Goal: Book appointment/travel/reservation

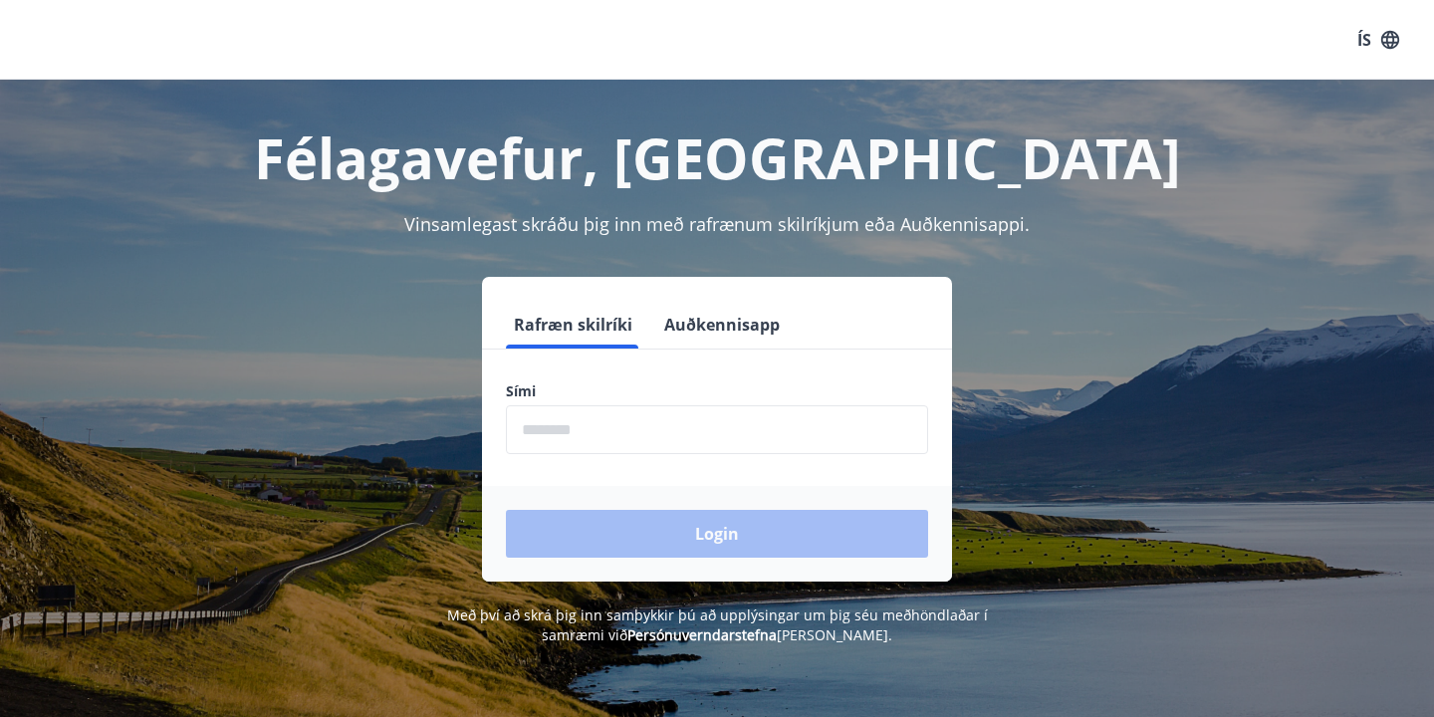
click at [726, 327] on button "Auðkennisapp" at bounding box center [721, 325] width 131 height 48
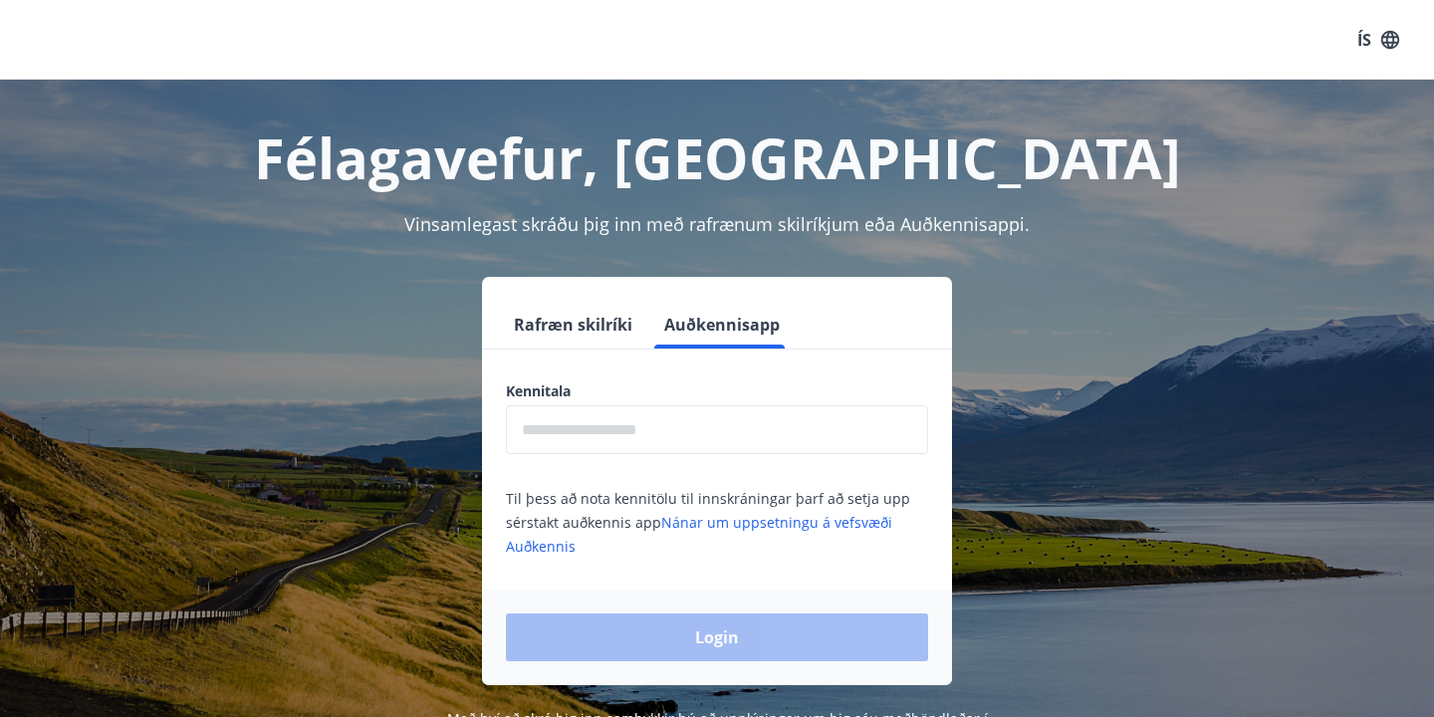
click at [605, 425] on input "text" at bounding box center [717, 429] width 422 height 49
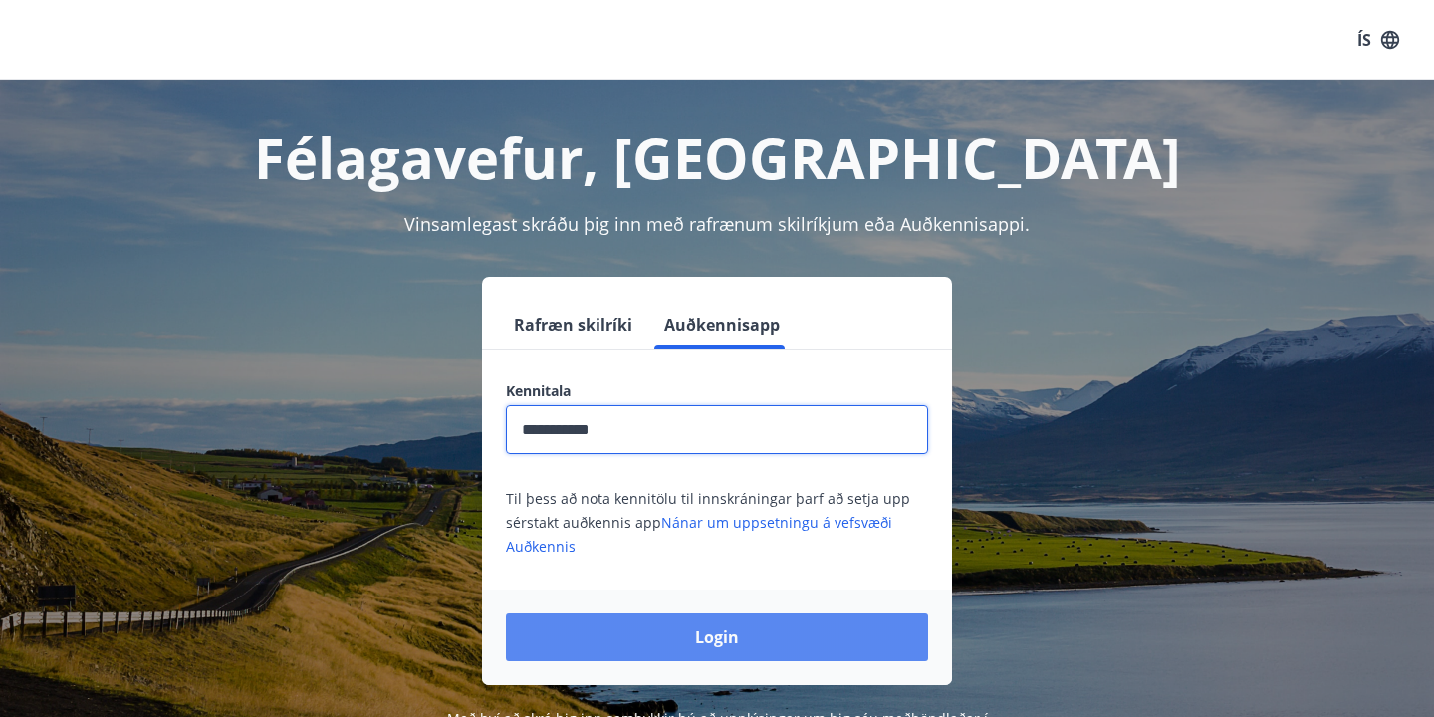
type input "**********"
click at [724, 638] on button "Login" at bounding box center [717, 637] width 422 height 48
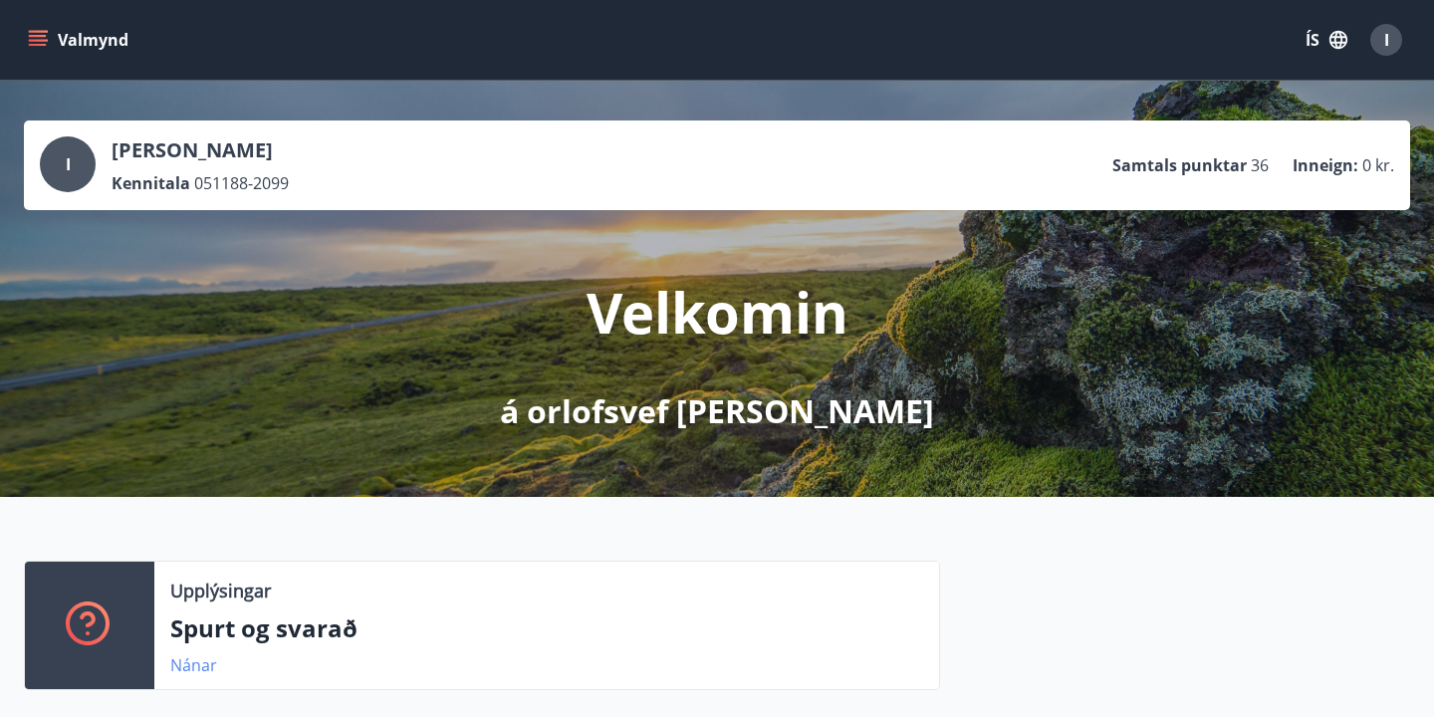
click at [202, 669] on link "Nánar" at bounding box center [193, 665] width 47 height 22
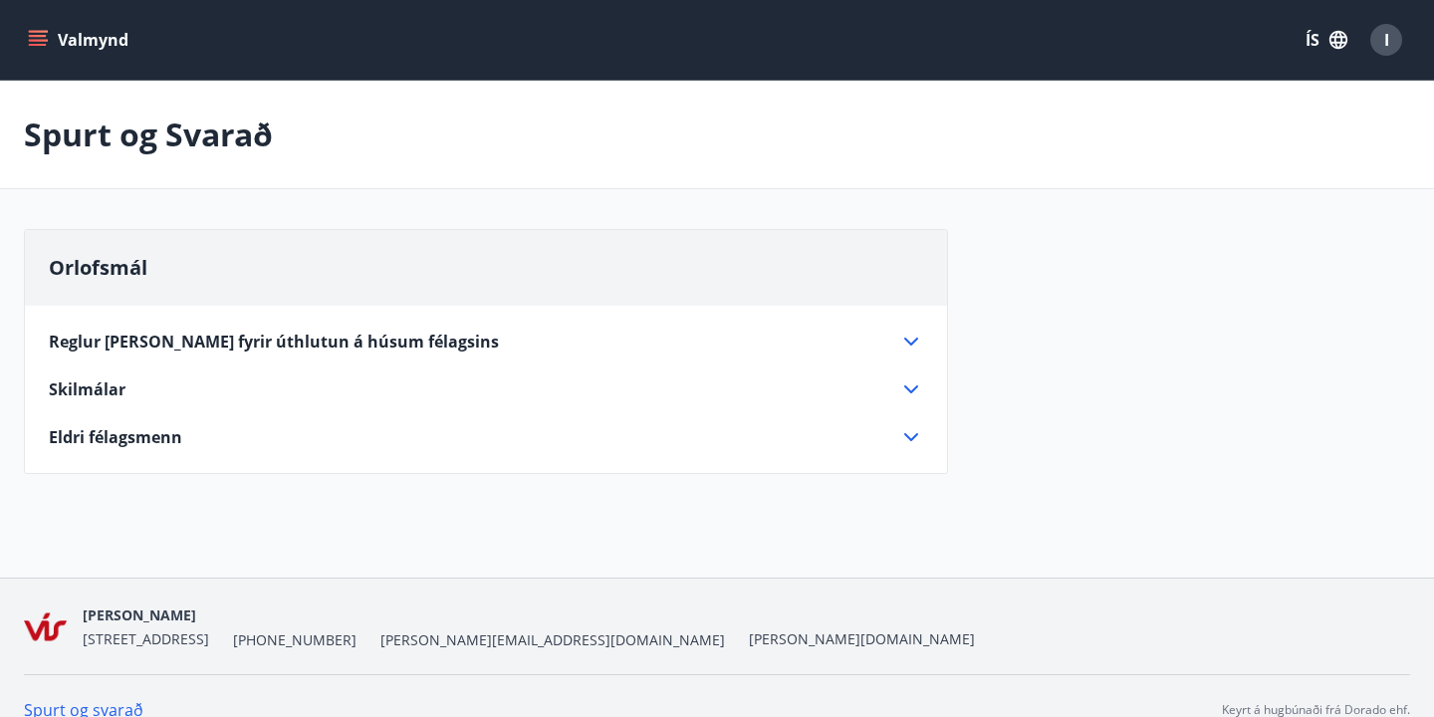
scroll to position [28, 0]
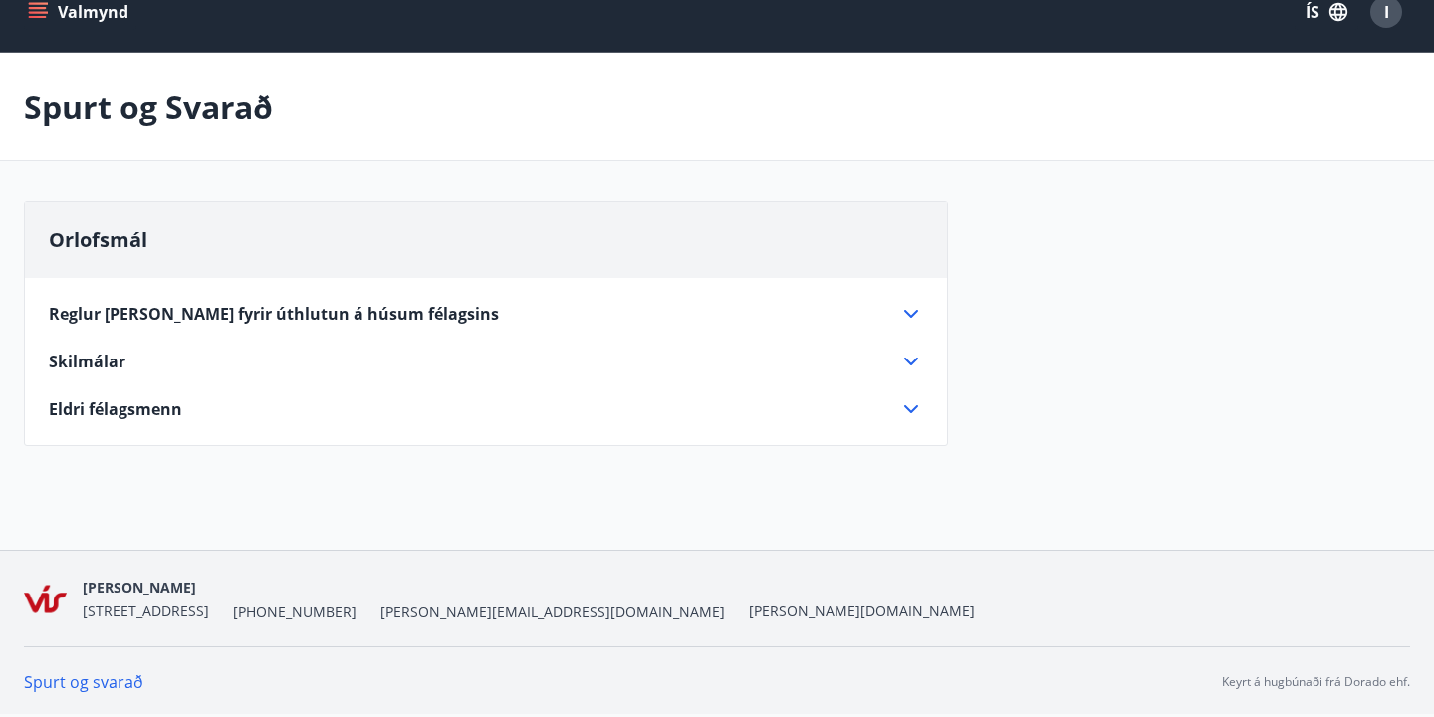
click at [446, 321] on div "Reglur [PERSON_NAME] fyrir úthlutun á húsum félagsins" at bounding box center [474, 314] width 850 height 22
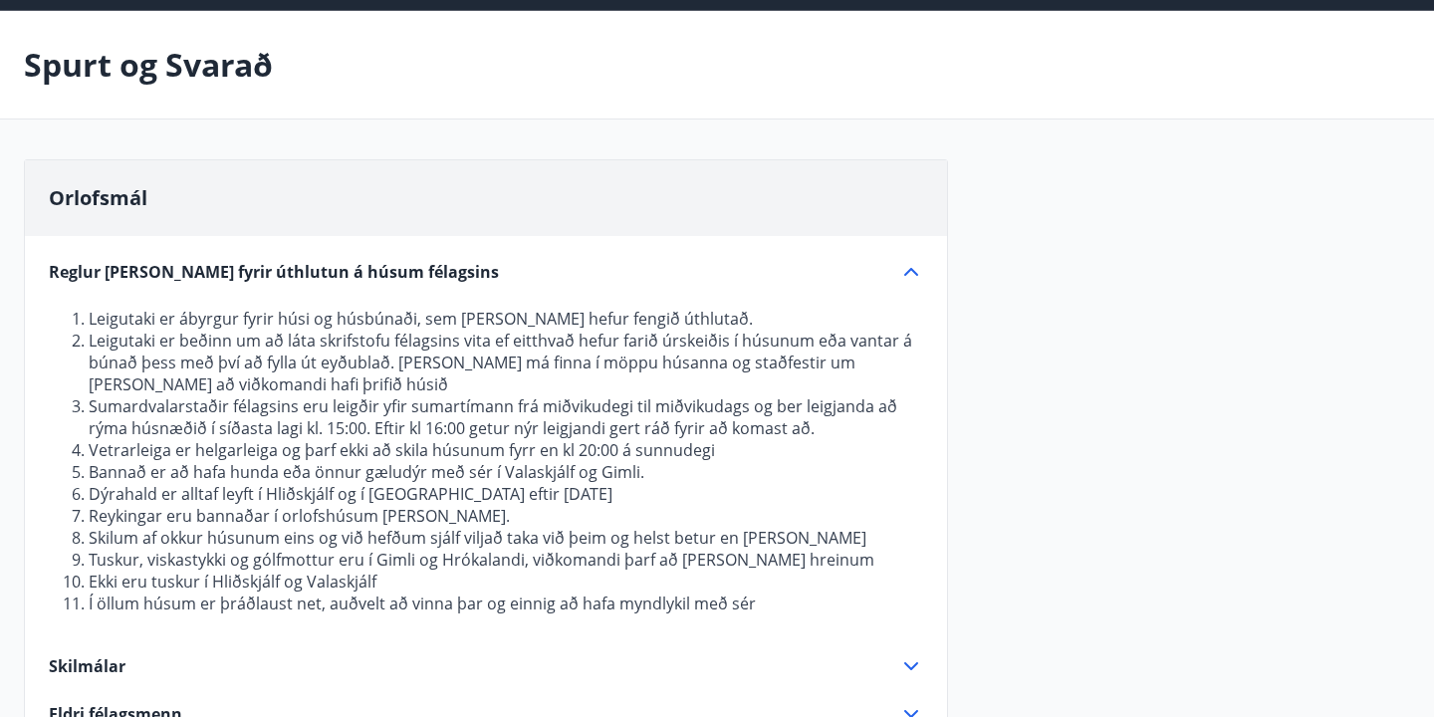
scroll to position [0, 0]
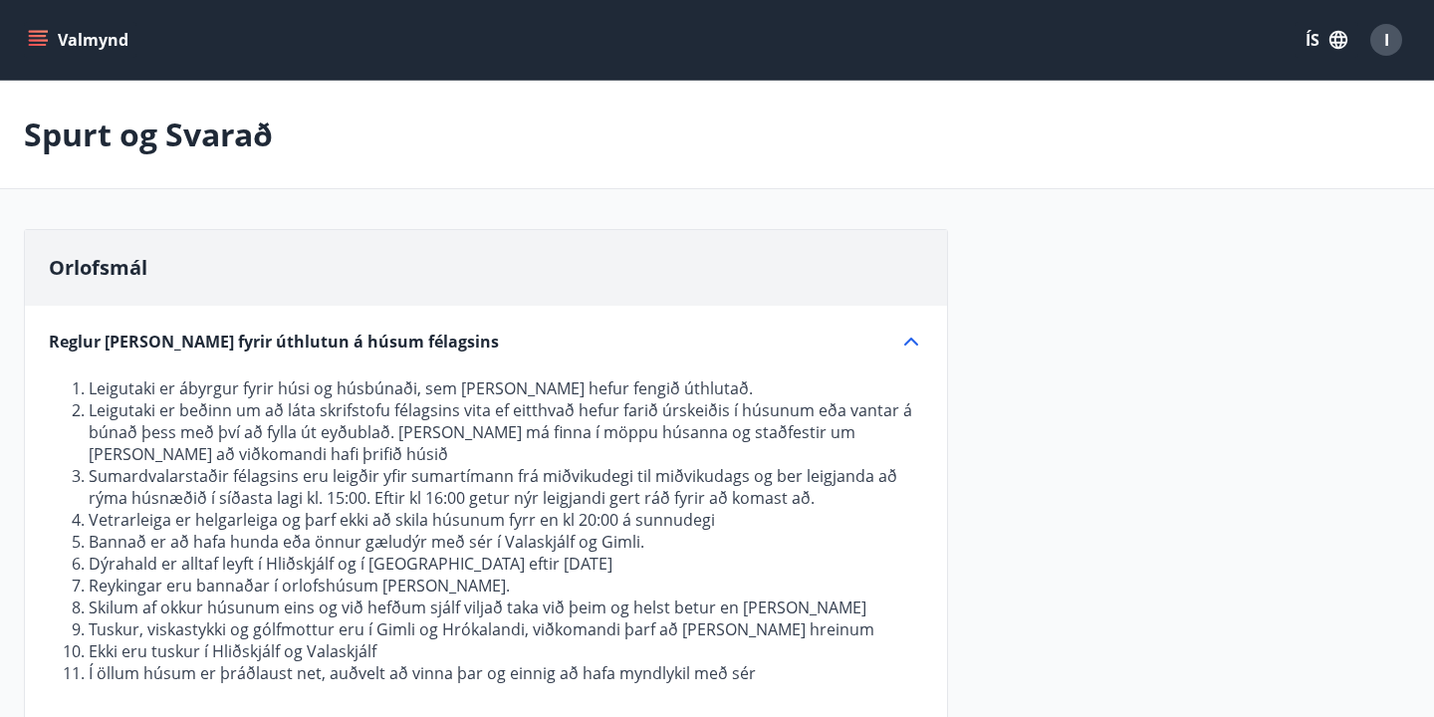
click at [41, 44] on icon "menu" at bounding box center [38, 45] width 18 height 2
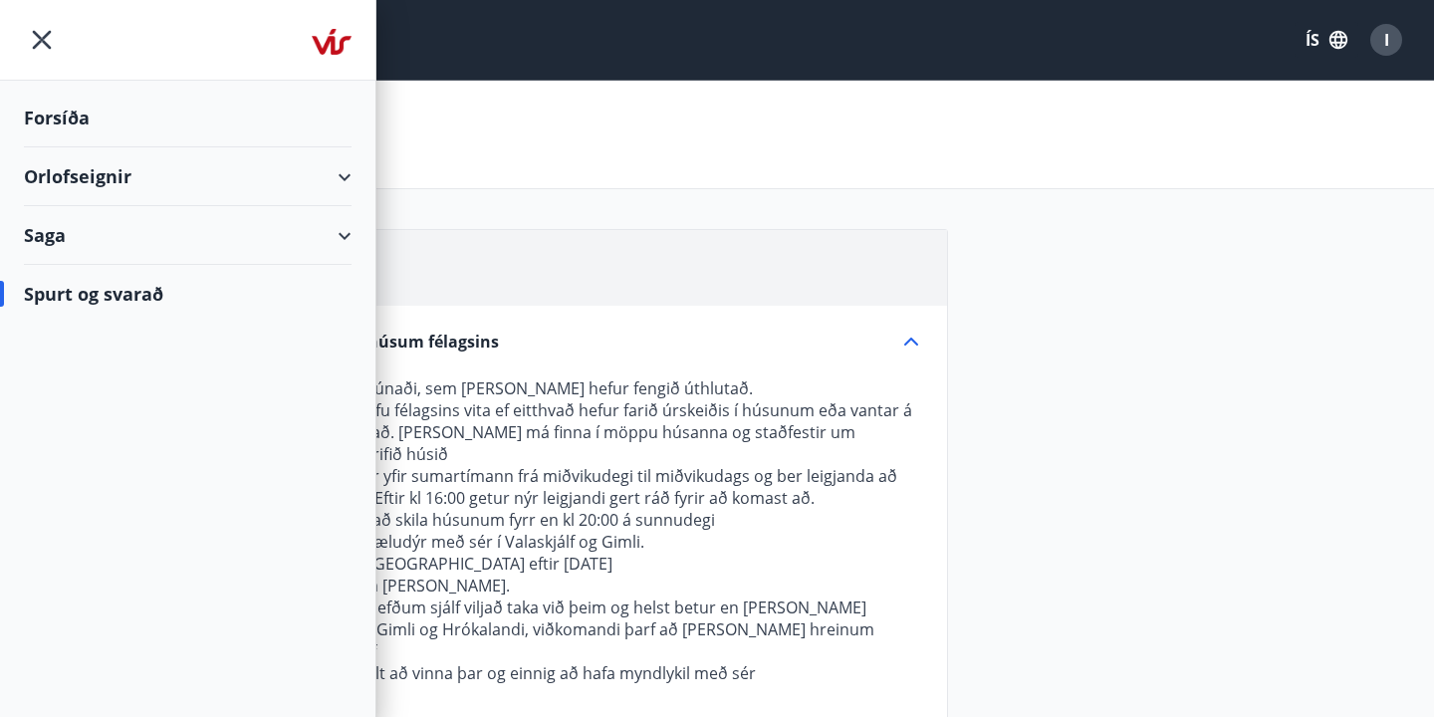
click at [335, 179] on div "Orlofseignir" at bounding box center [188, 176] width 328 height 59
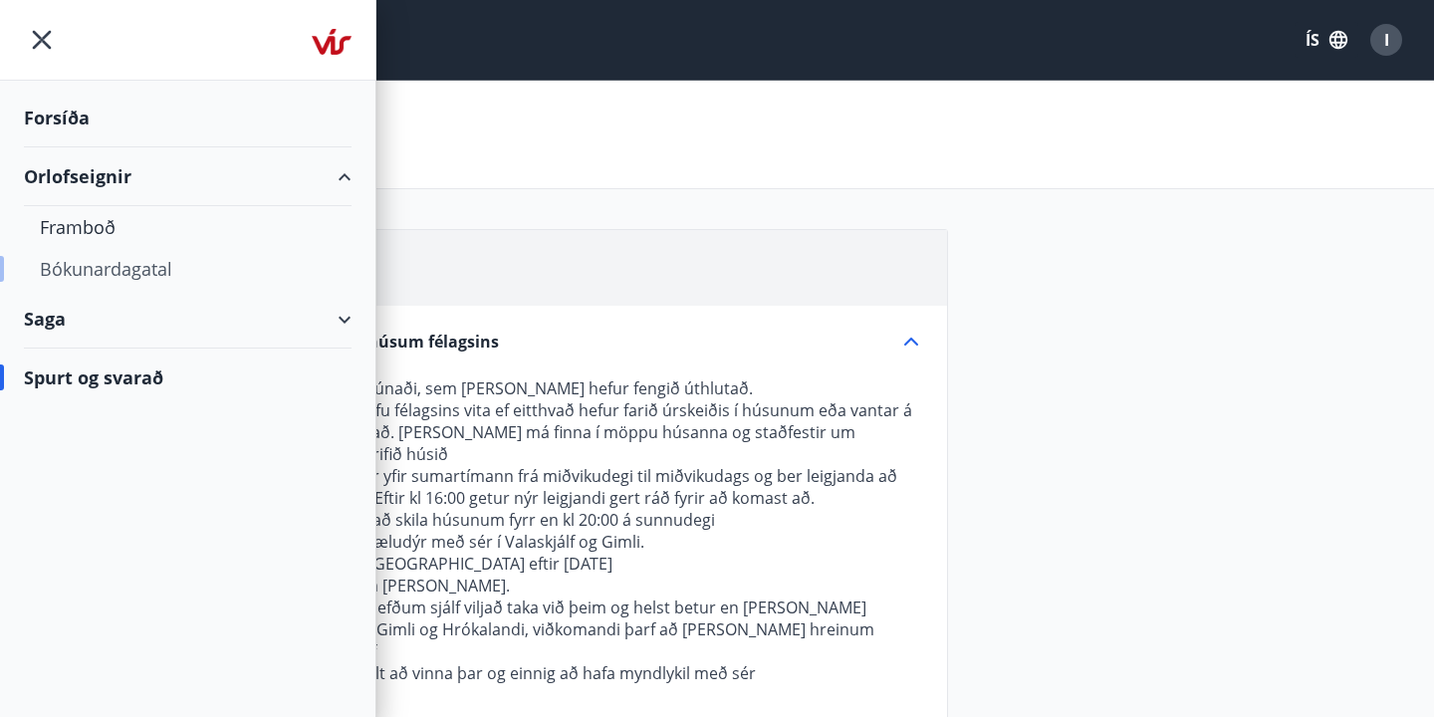
click at [102, 272] on div "Bókunardagatal" at bounding box center [188, 269] width 296 height 42
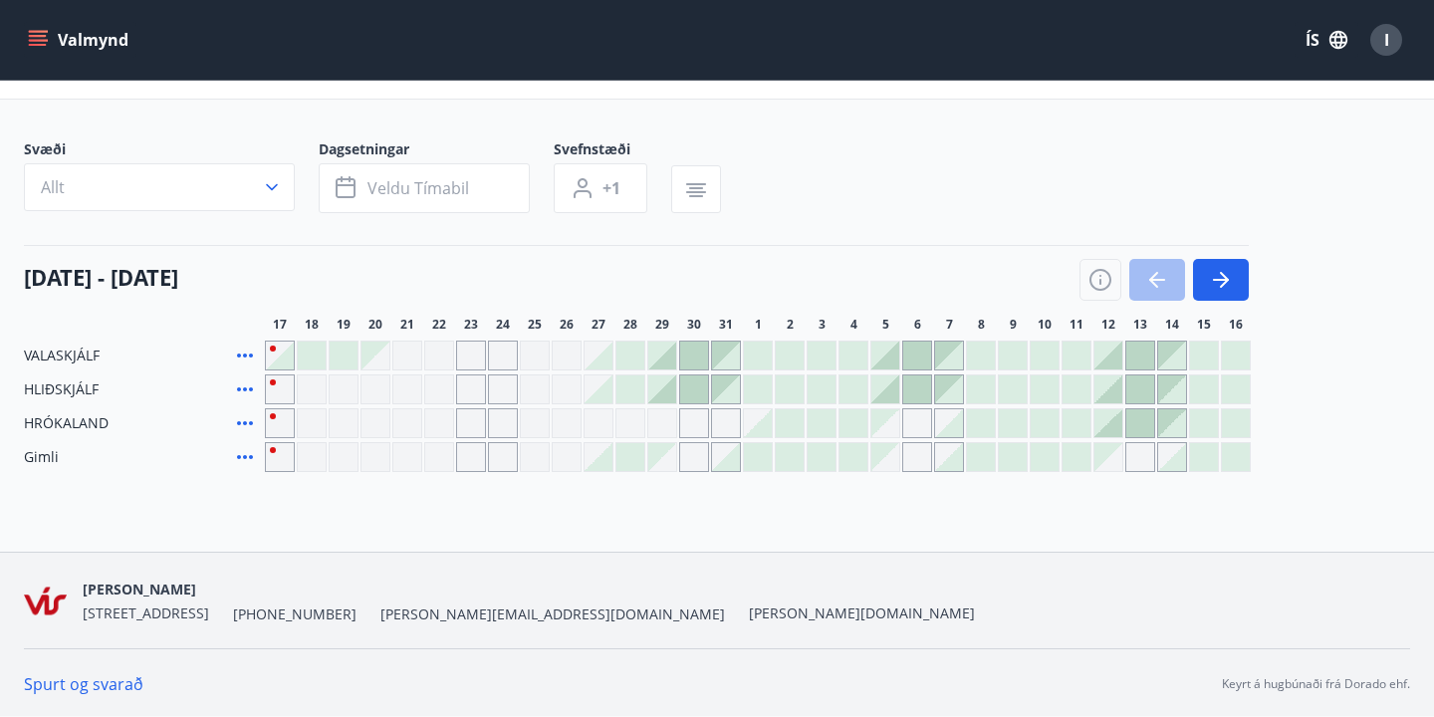
scroll to position [95, 0]
click at [1107, 394] on div at bounding box center [1108, 387] width 28 height 28
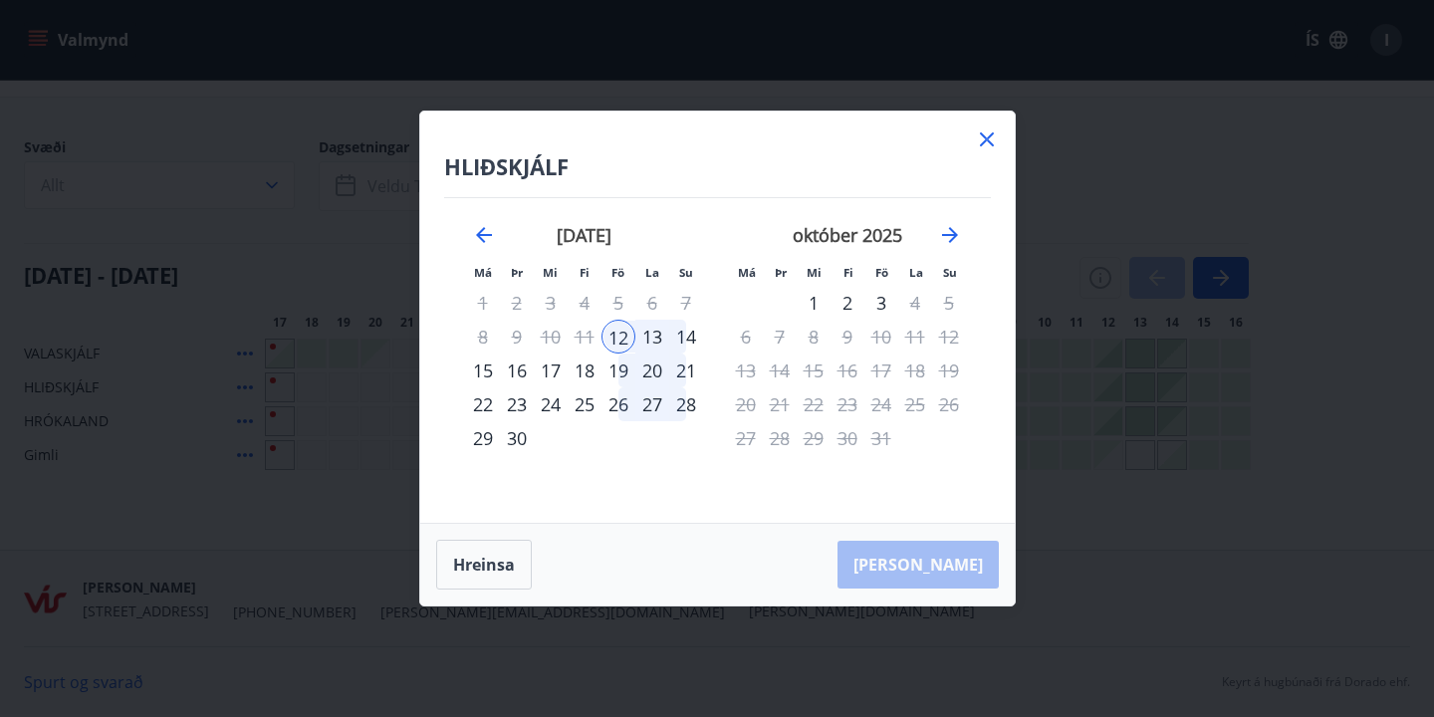
click at [693, 340] on div "14" at bounding box center [686, 337] width 34 height 34
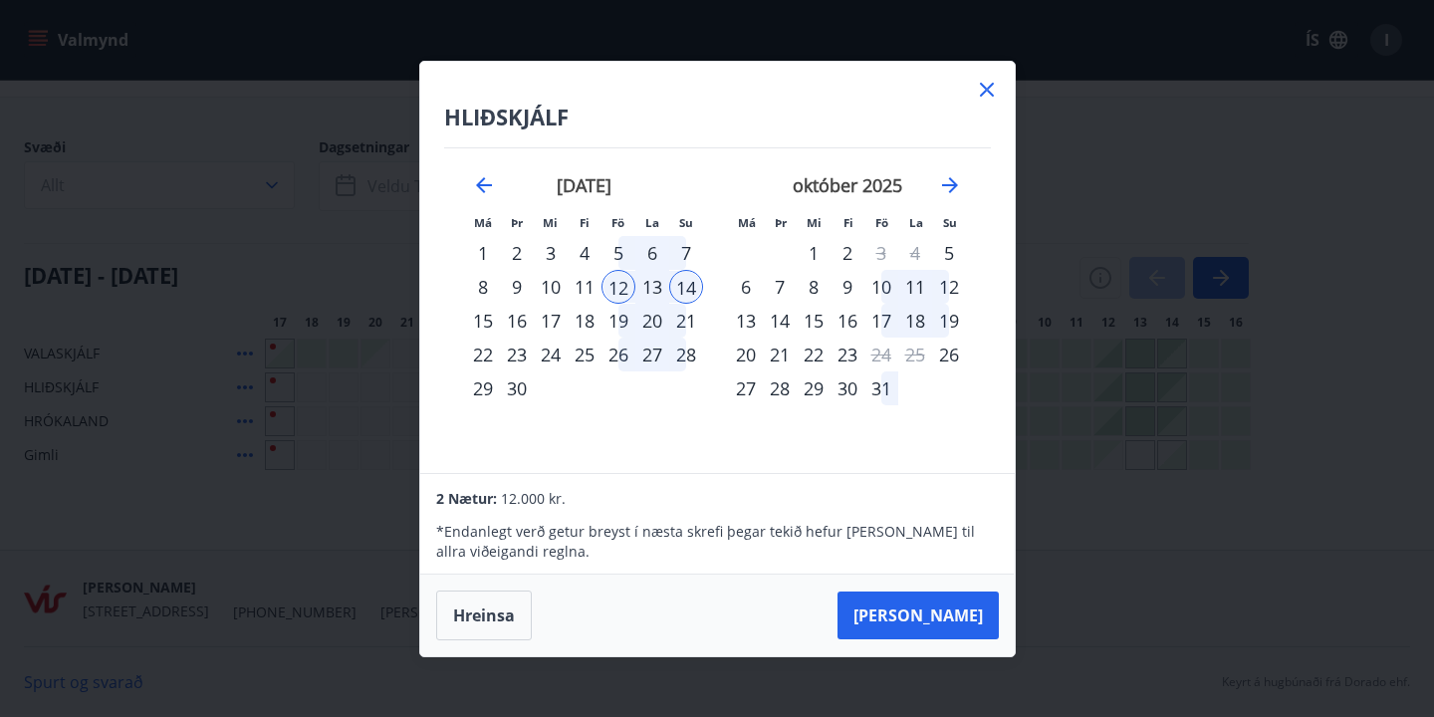
click at [986, 90] on icon at bounding box center [986, 89] width 3 height 3
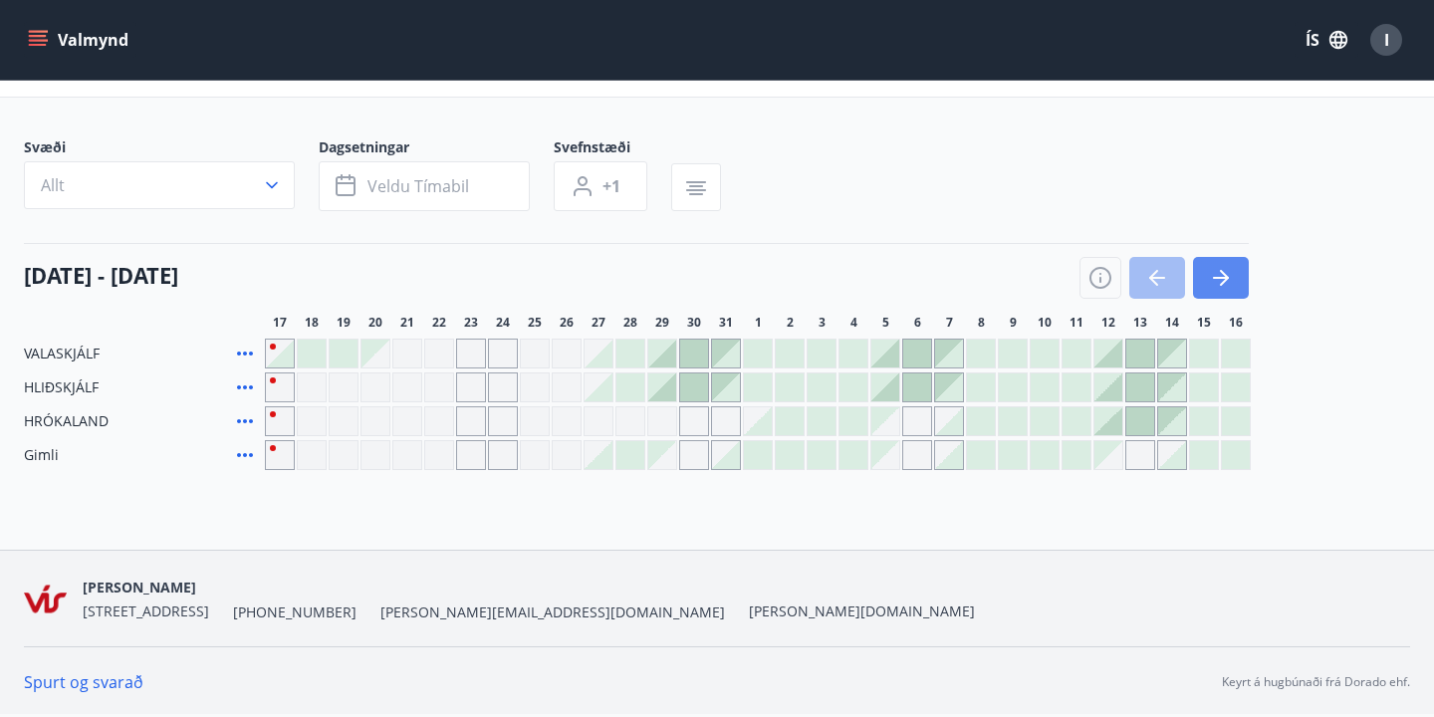
click at [1225, 273] on icon "button" at bounding box center [1221, 278] width 24 height 24
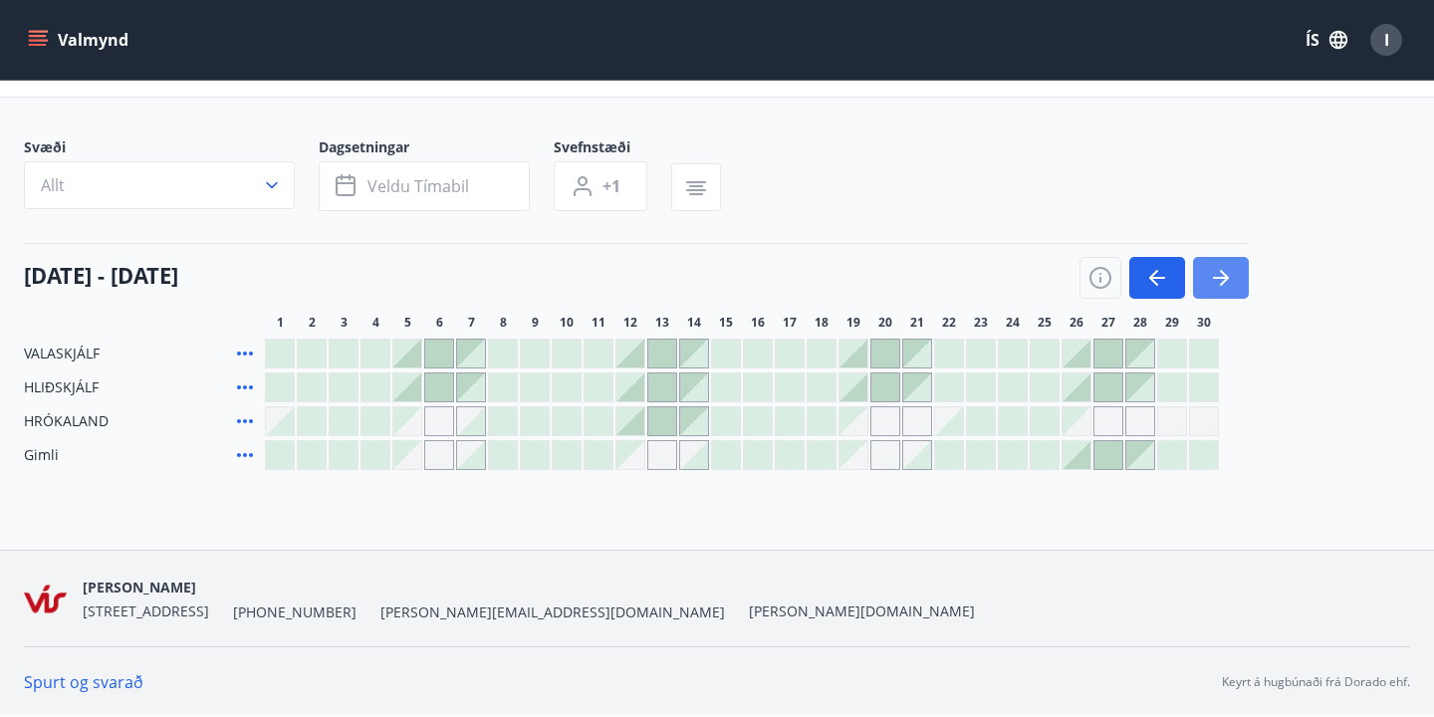
click at [1239, 274] on button "button" at bounding box center [1221, 278] width 56 height 42
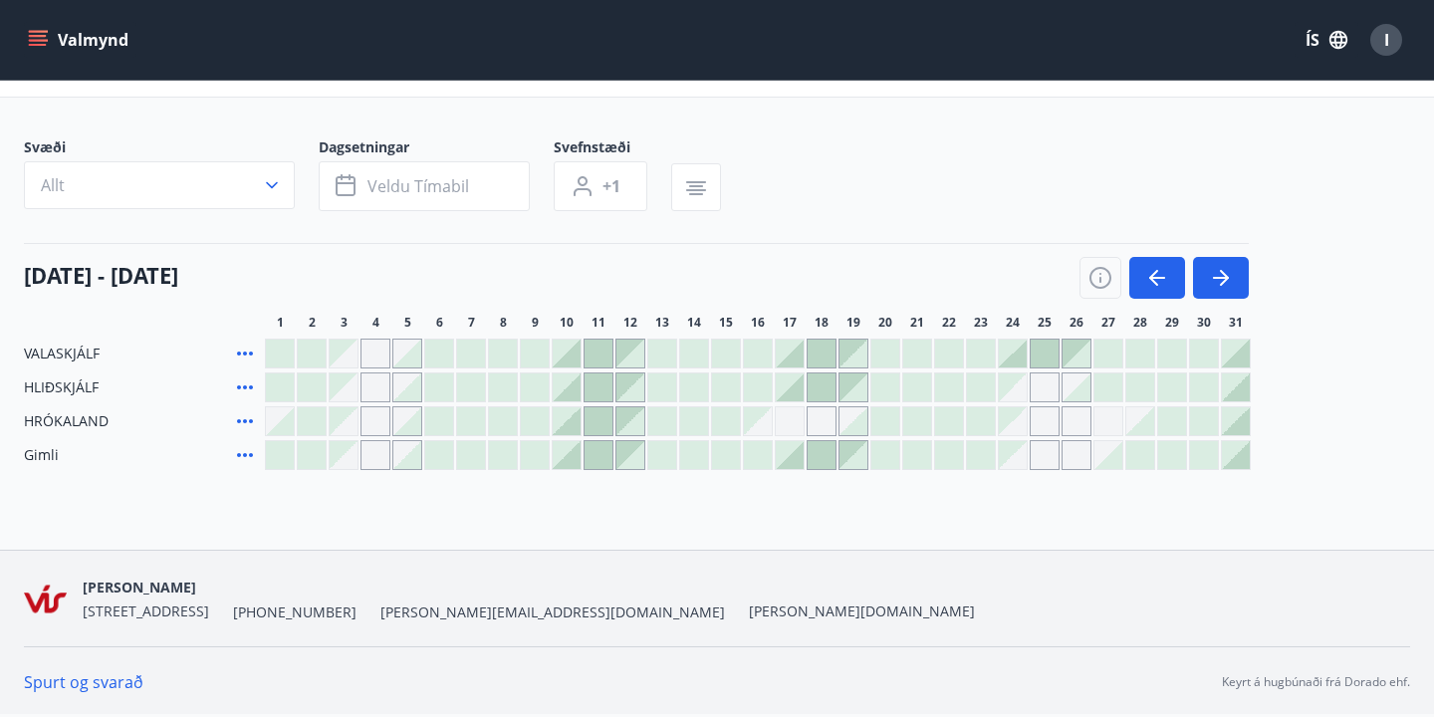
click at [566, 448] on div at bounding box center [567, 455] width 28 height 28
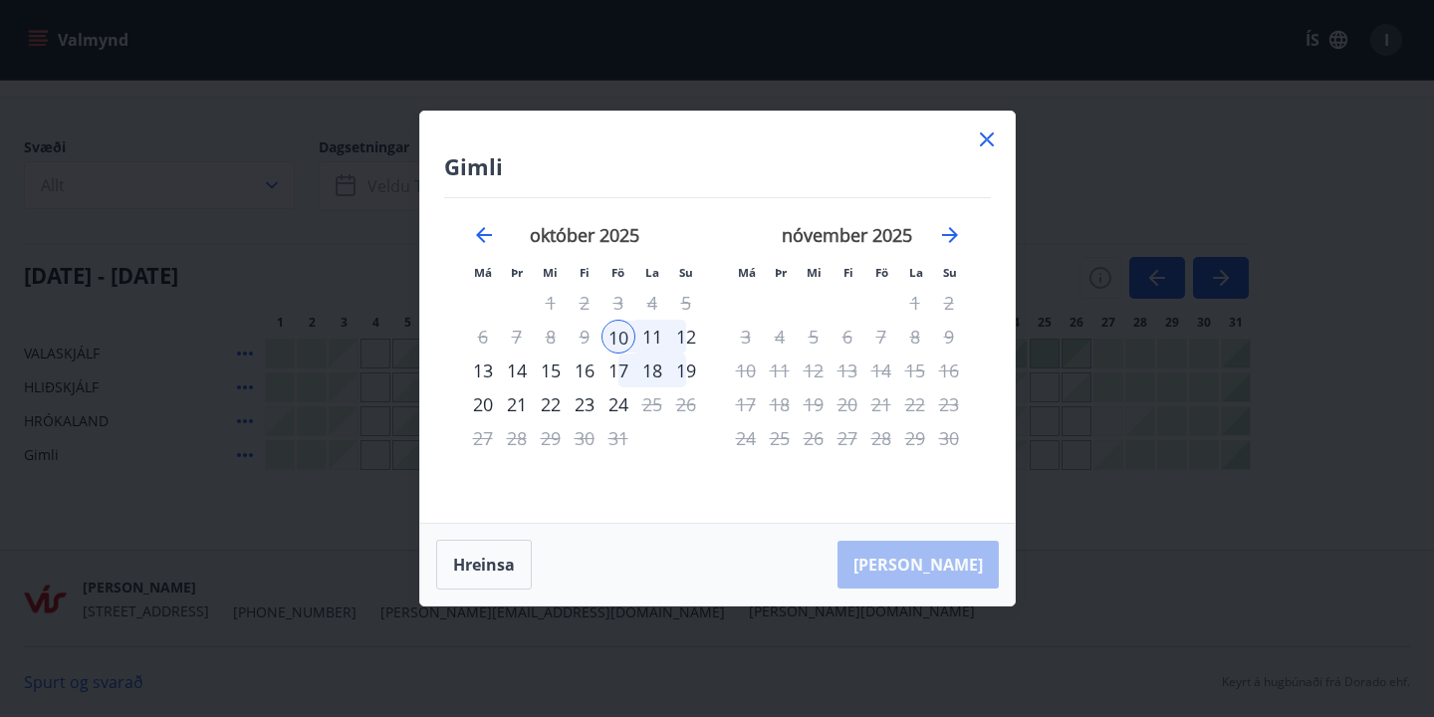
click at [684, 336] on div "12" at bounding box center [686, 337] width 34 height 34
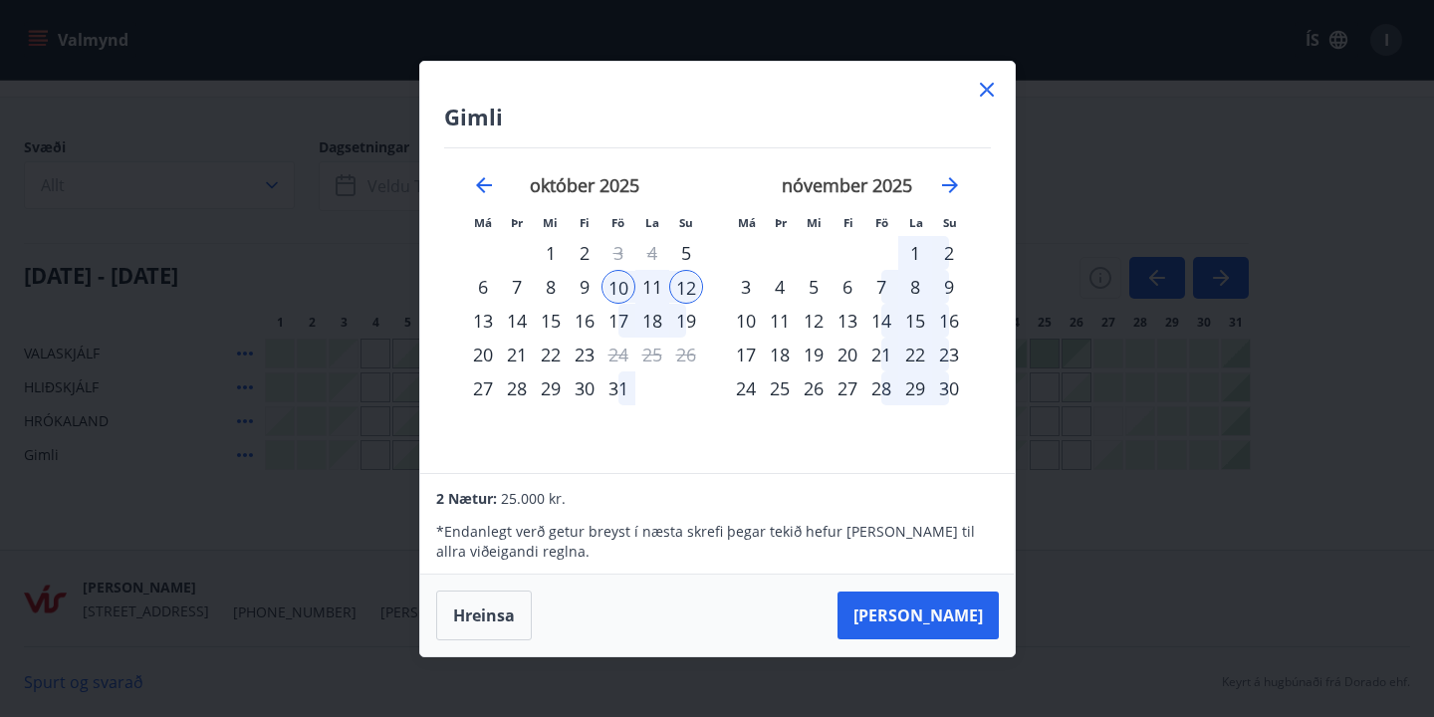
click at [985, 87] on icon at bounding box center [987, 90] width 14 height 14
